Goal: Ask a question

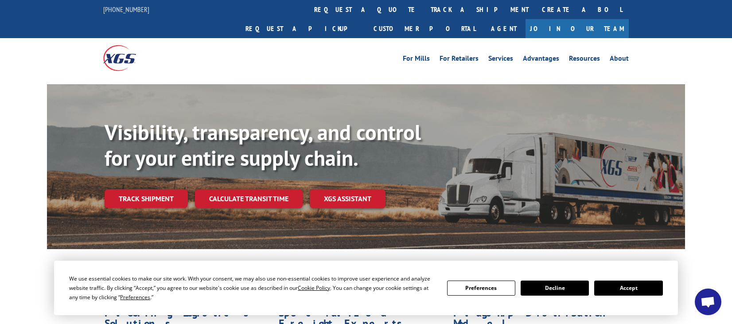
click at [698, 307] on span "Open chat" at bounding box center [708, 302] width 27 height 27
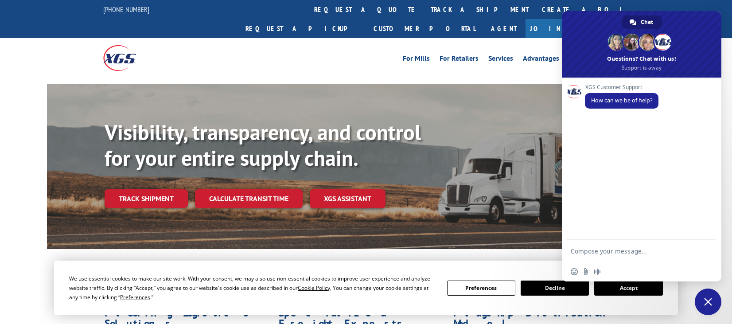
click at [609, 250] on textarea "Compose your message..." at bounding box center [633, 251] width 124 height 22
paste textarea "Hello. Im from [GEOGRAPHIC_DATA]. Im trying to find an update status for some l…"
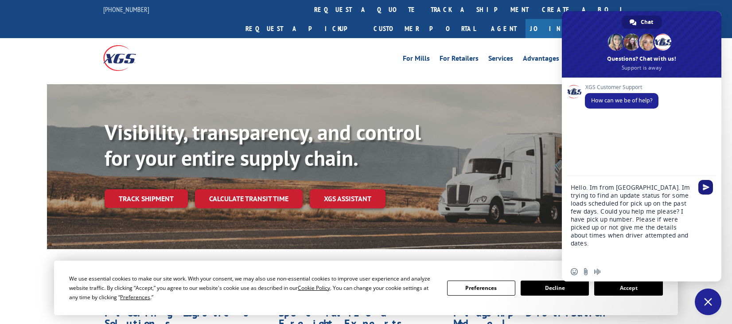
type textarea "Hello. Im from [GEOGRAPHIC_DATA]. Im trying to find an update status for some l…"
click at [708, 188] on span "Send" at bounding box center [706, 187] width 7 height 7
click at [597, 252] on textarea "Hello. Im from [GEOGRAPHIC_DATA]. Im trying to find an update status for some l…" at bounding box center [633, 219] width 124 height 86
click at [582, 256] on textarea "Hello. Im from [GEOGRAPHIC_DATA]. Im trying to find an update status for some l…" at bounding box center [633, 219] width 124 height 86
click at [708, 184] on span "Send" at bounding box center [706, 187] width 15 height 15
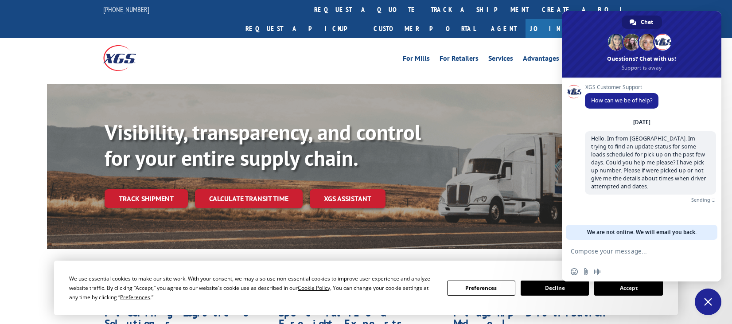
click at [582, 253] on textarea "Compose your message..." at bounding box center [633, 251] width 124 height 22
paste textarea "Load# 524609417, 524608075, 524604023, 524570616"
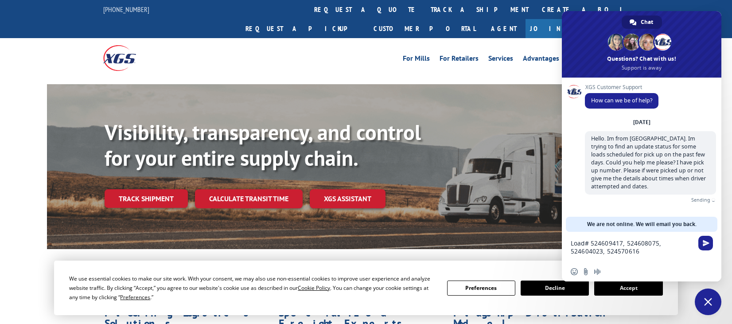
scroll to position [1, 0]
type textarea "Load# 524609417, 524608075, 524604023, 524570616"
click at [707, 237] on span "Send" at bounding box center [706, 243] width 15 height 15
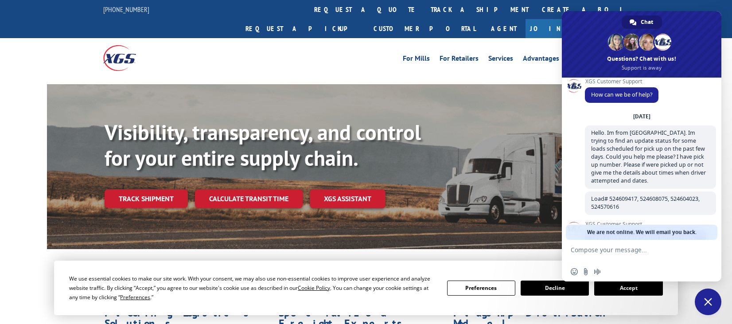
scroll to position [63, 0]
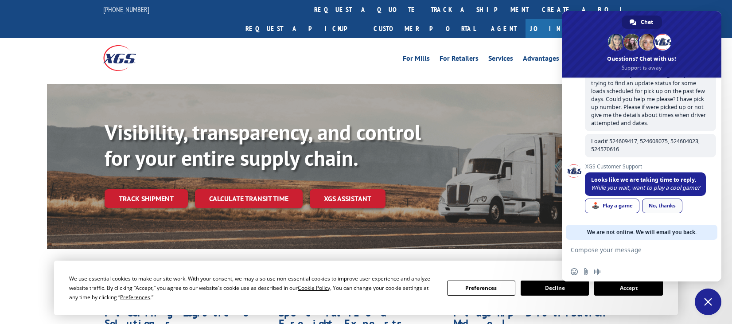
click at [665, 207] on link "No, thanks" at bounding box center [662, 206] width 40 height 15
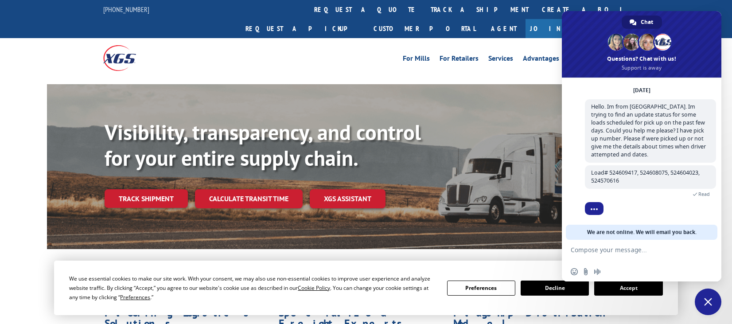
scroll to position [38, 0]
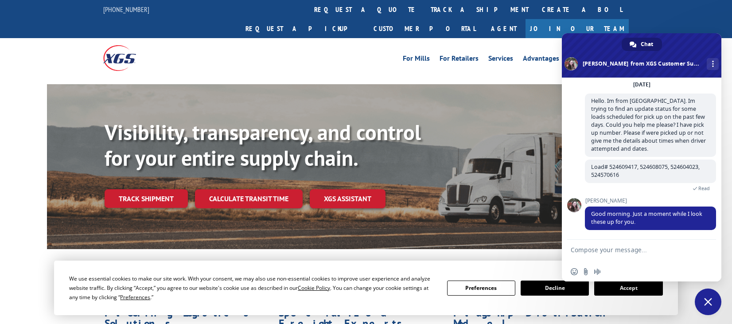
click at [586, 246] on textarea "Compose your message..." at bounding box center [633, 251] width 124 height 22
type textarea "thanks"
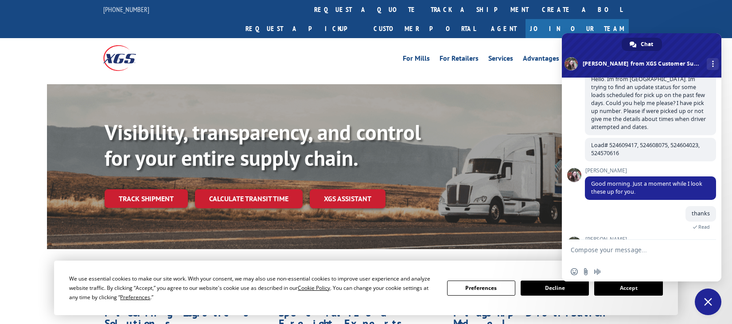
scroll to position [146, 0]
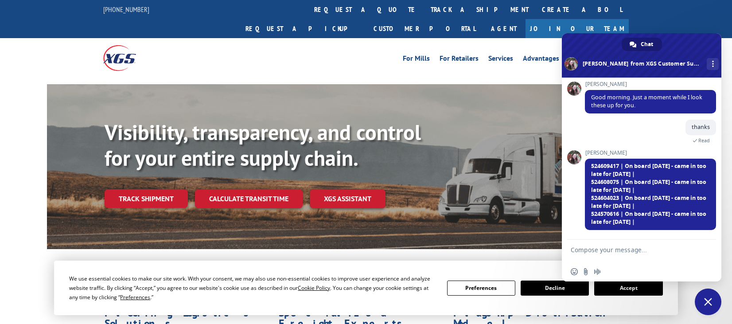
click at [605, 252] on textarea "Compose your message..." at bounding box center [633, 251] width 124 height 22
type textarea "thanks"
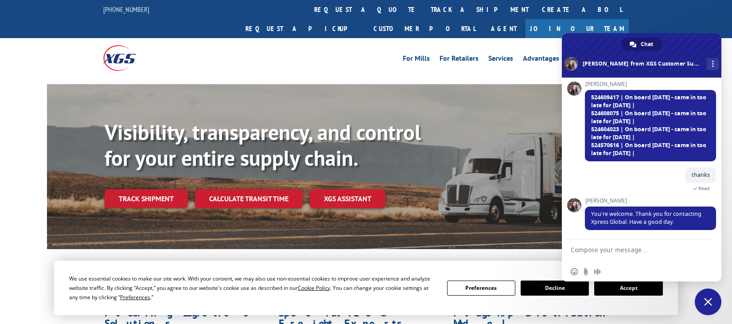
scroll to position [206, 0]
